Goal: Navigation & Orientation: Find specific page/section

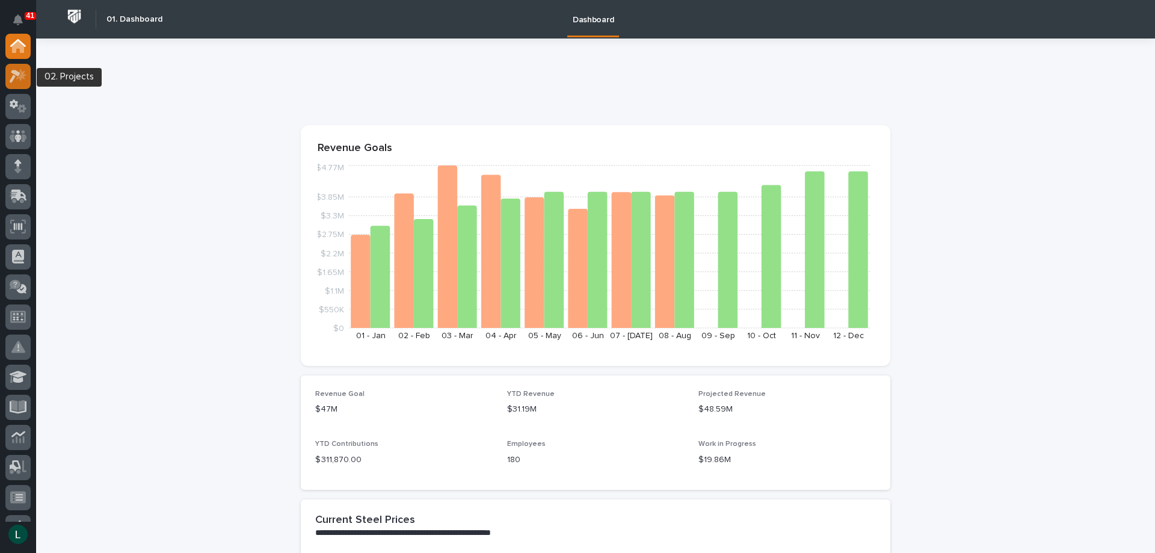
click at [16, 70] on icon at bounding box center [18, 76] width 17 height 14
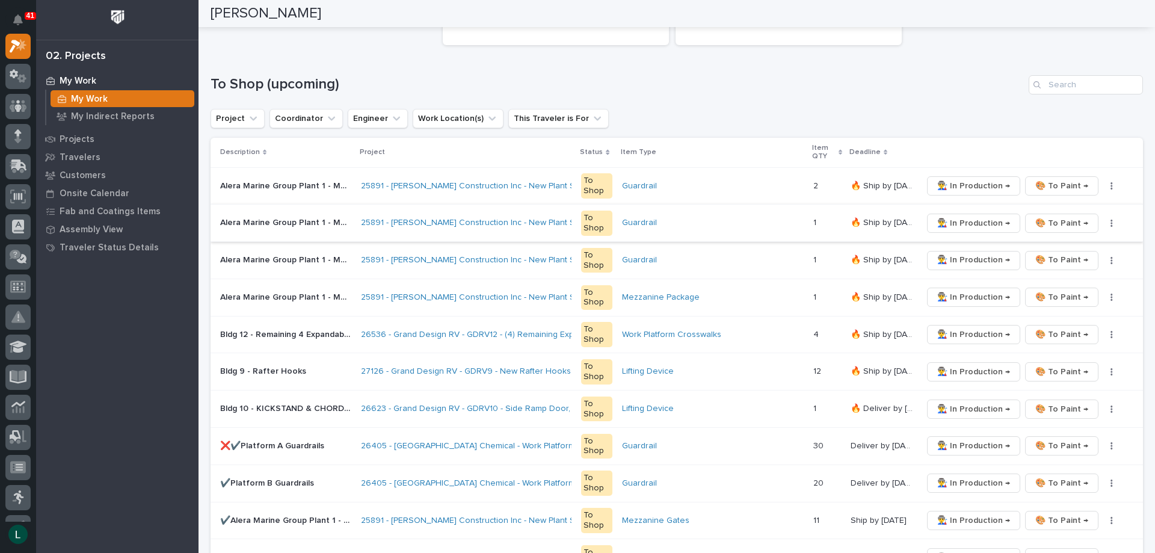
scroll to position [181, 0]
